Goal: Transaction & Acquisition: Book appointment/travel/reservation

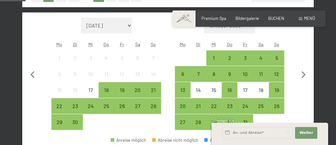
scroll to position [196, 0]
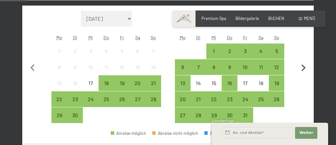
click at [301, 72] on icon "button" at bounding box center [303, 68] width 14 height 14
select select "[DATE]"
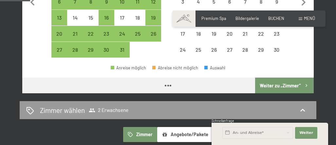
select select "[DATE]"
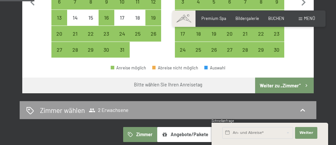
scroll to position [229, 0]
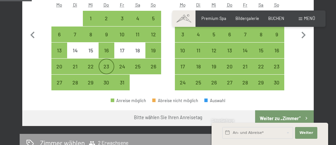
click at [103, 64] on div "23" at bounding box center [106, 71] width 14 height 14
select select "[DATE]"
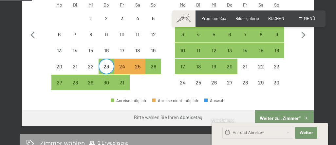
drag, startPoint x: 153, startPoint y: 68, endPoint x: 153, endPoint y: 77, distance: 9.5
click at [153, 68] on div "26" at bounding box center [153, 71] width 14 height 14
select select "[DATE]"
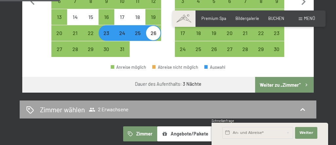
scroll to position [262, 0]
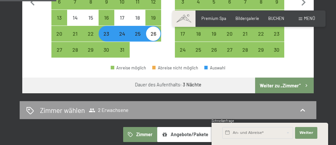
click at [276, 81] on button "Weiter zu „Zimmer“" at bounding box center [284, 86] width 59 height 16
select select "[DATE]"
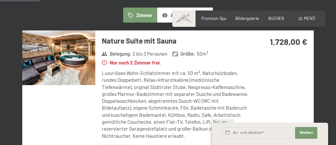
scroll to position [158, 0]
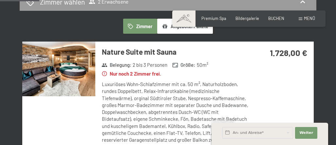
click at [65, 72] on img at bounding box center [58, 69] width 73 height 55
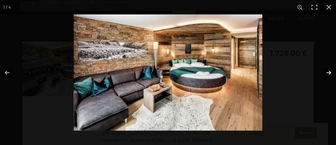
click at [327, 67] on button "button" at bounding box center [324, 72] width 23 height 33
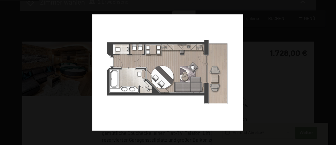
click at [327, 69] on button "button" at bounding box center [324, 72] width 23 height 33
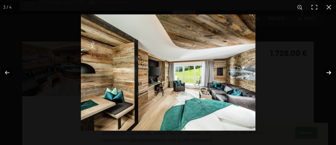
click at [327, 69] on button "button" at bounding box center [324, 72] width 23 height 33
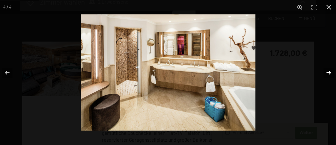
click at [327, 69] on button "button" at bounding box center [324, 72] width 23 height 33
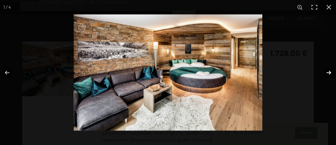
click at [327, 69] on button "button" at bounding box center [324, 72] width 23 height 33
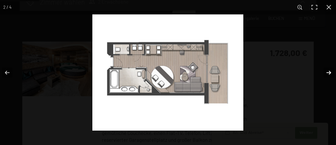
click at [327, 69] on button "button" at bounding box center [324, 72] width 23 height 33
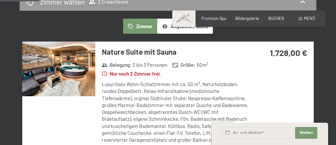
click at [0, 0] on button "button" at bounding box center [0, 0] width 0 height 0
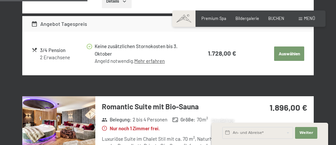
scroll to position [354, 0]
